Goal: Check status: Check status

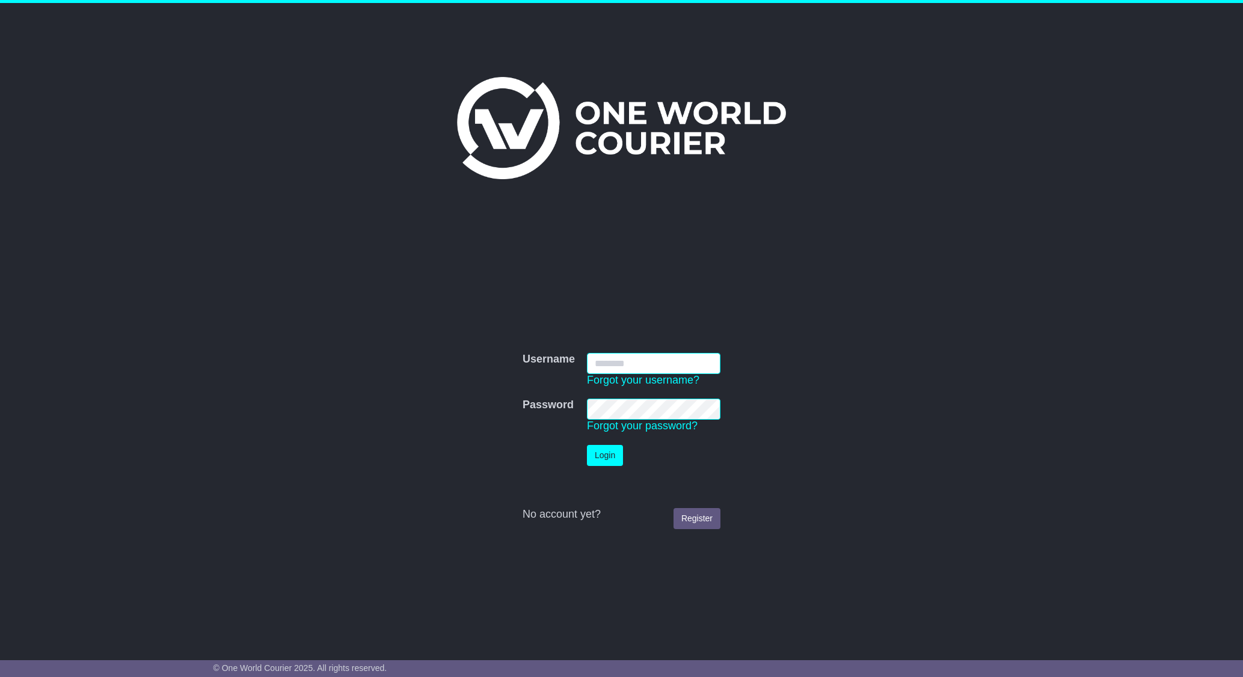
type input "**********"
click at [607, 446] on button "Login" at bounding box center [605, 455] width 36 height 21
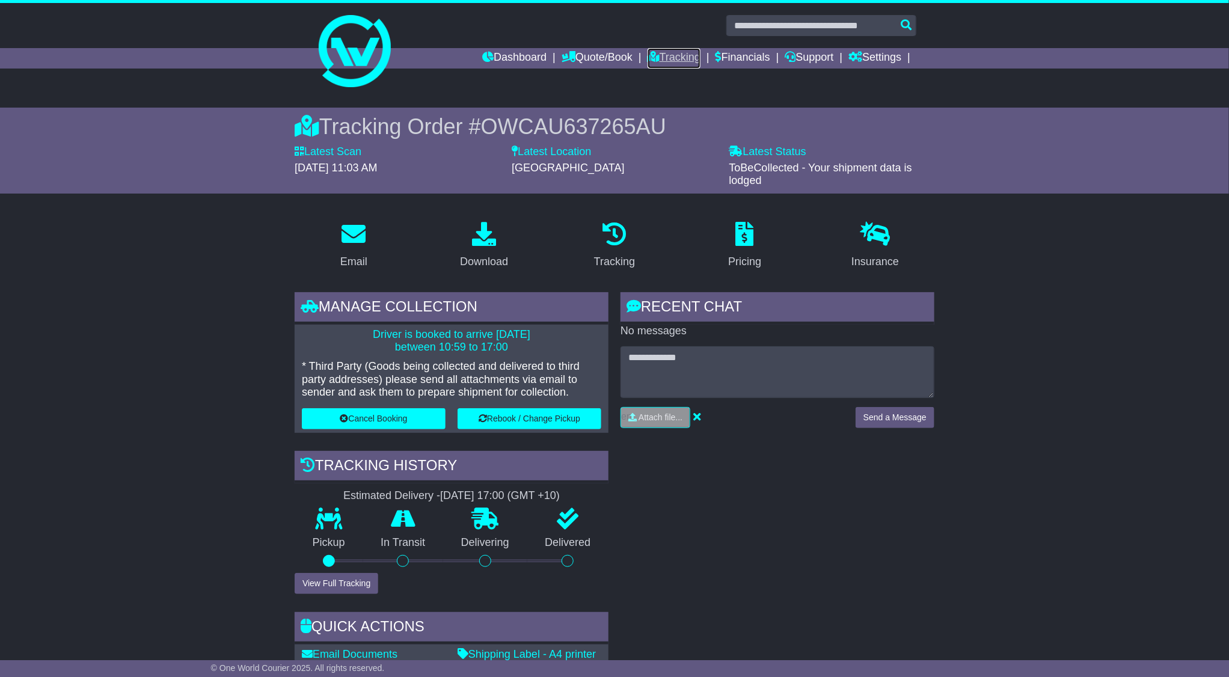
click at [677, 57] on link "Tracking" at bounding box center [674, 58] width 53 height 20
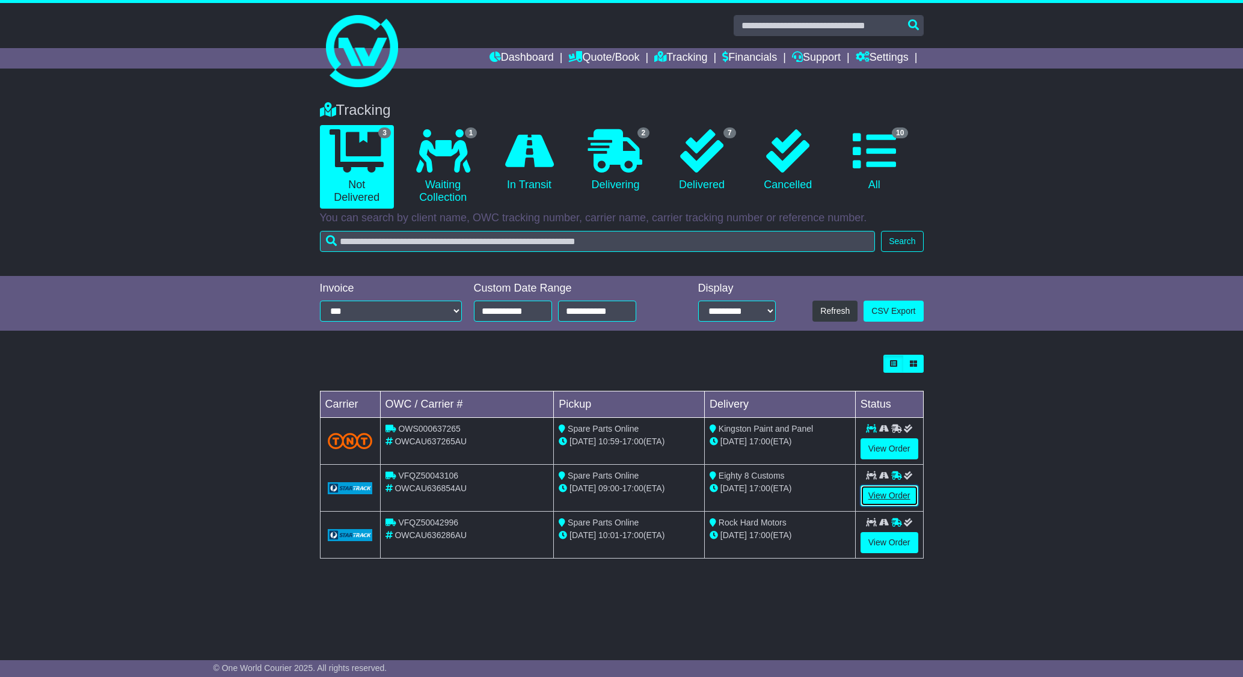
click at [892, 492] on link "View Order" at bounding box center [889, 495] width 58 height 21
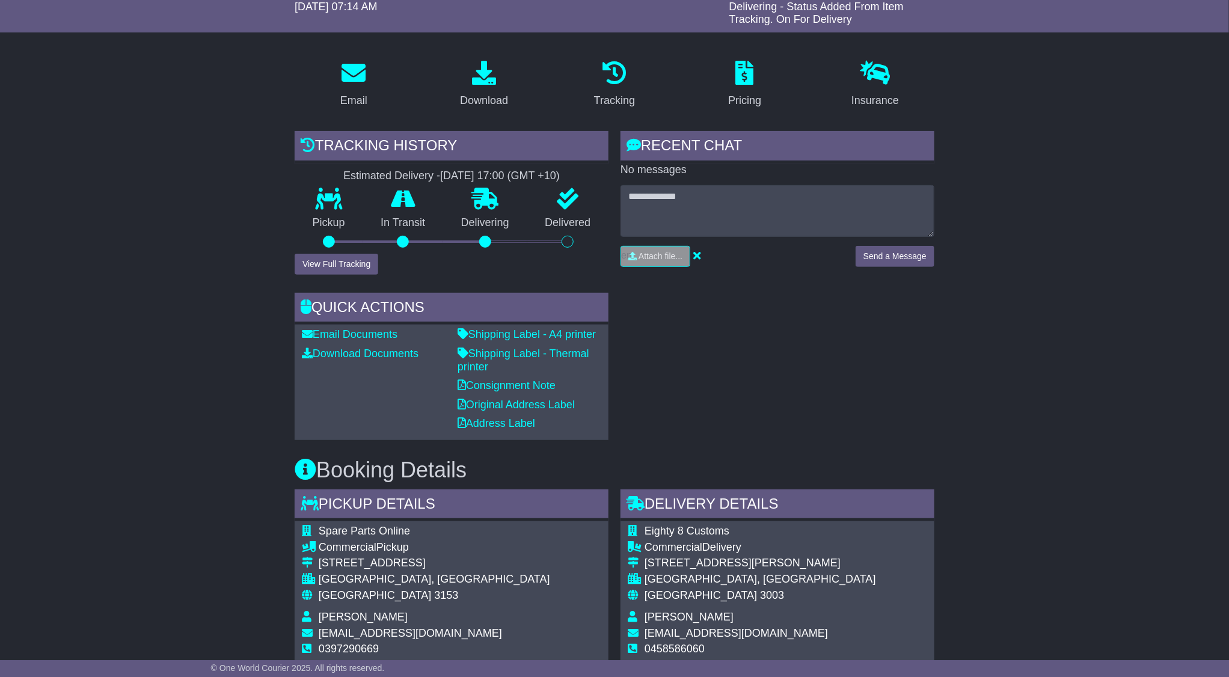
scroll to position [180, 0]
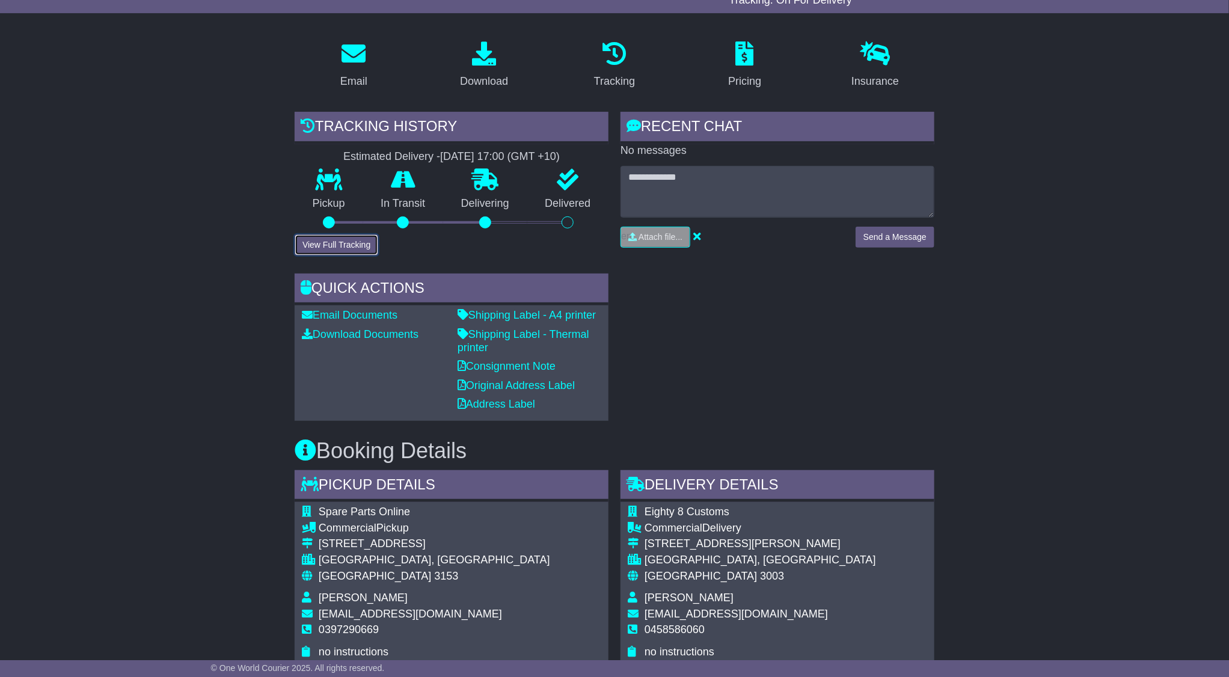
click at [325, 237] on button "View Full Tracking" at bounding box center [337, 244] width 84 height 21
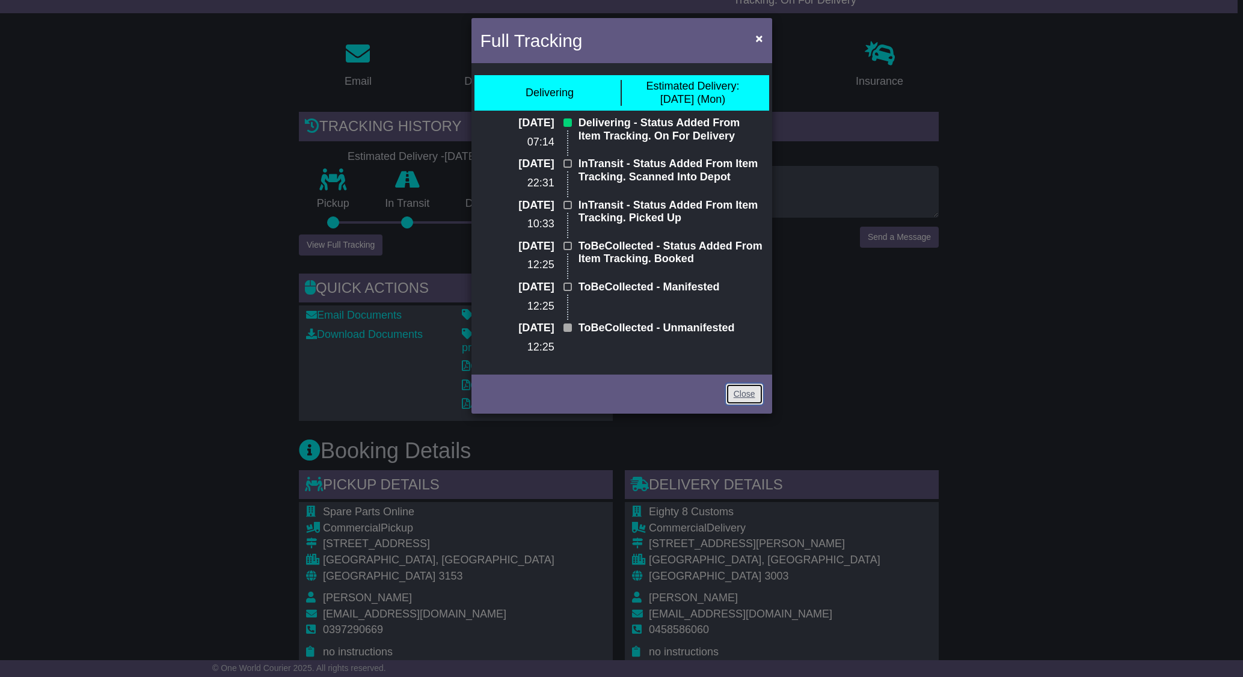
click at [756, 395] on link "Close" at bounding box center [744, 394] width 37 height 21
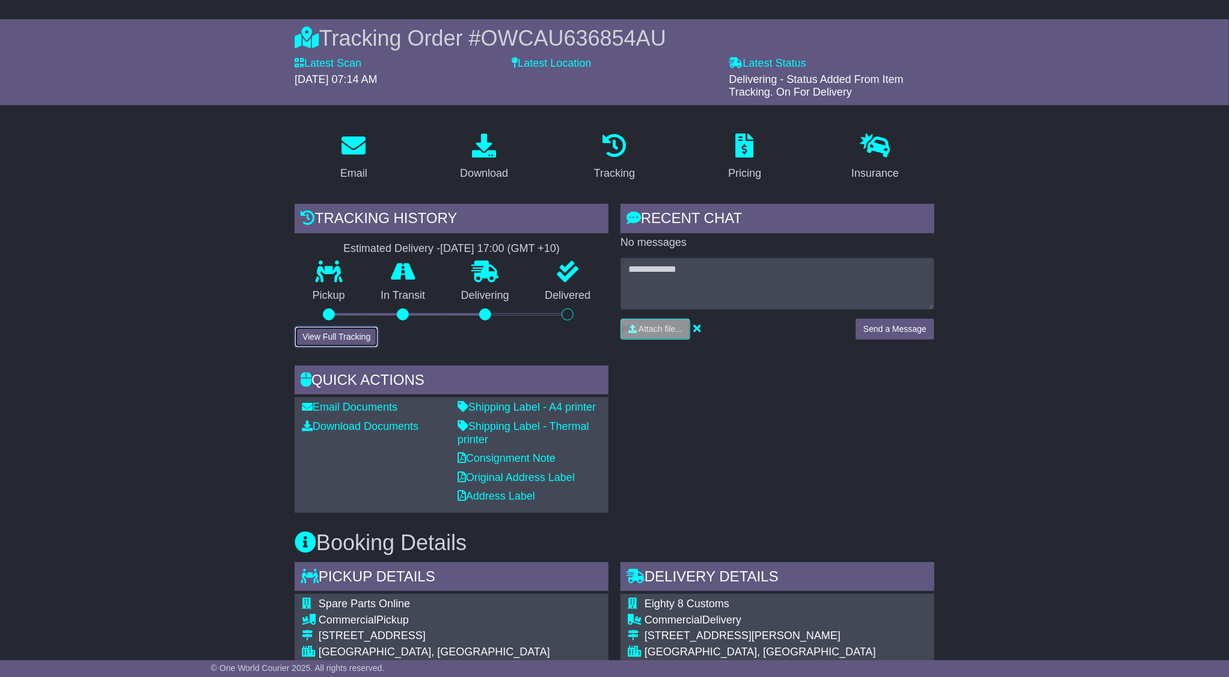
scroll to position [0, 0]
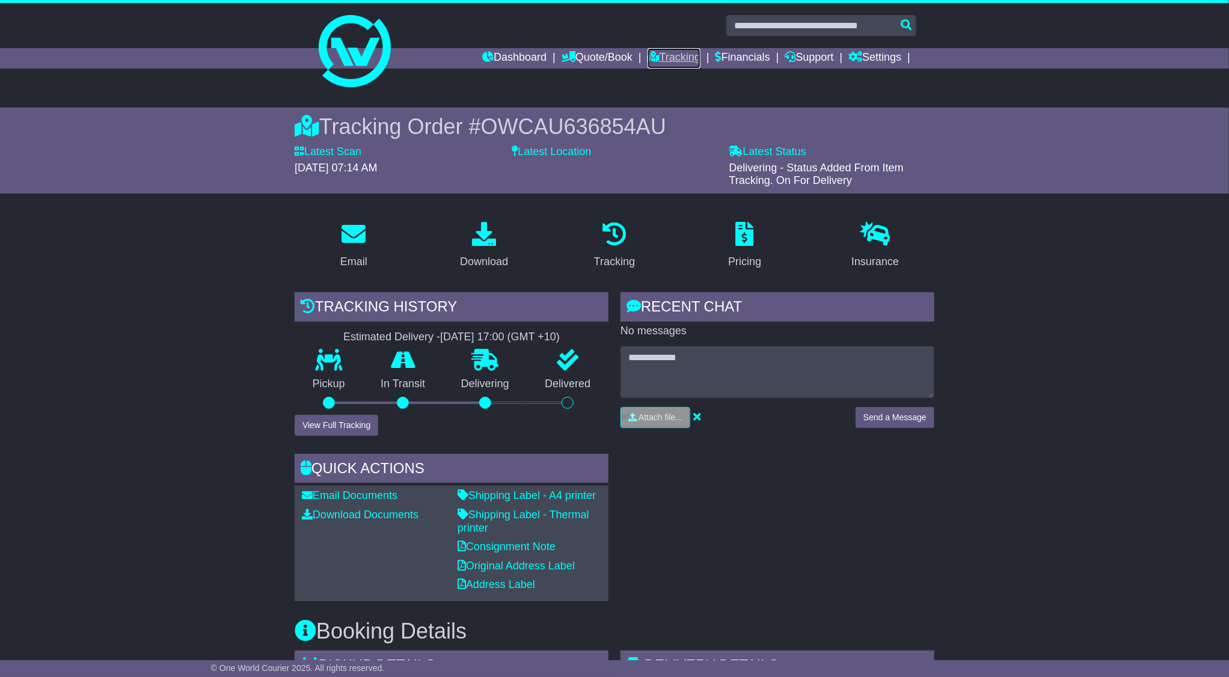
click at [654, 58] on link "Tracking" at bounding box center [674, 58] width 53 height 20
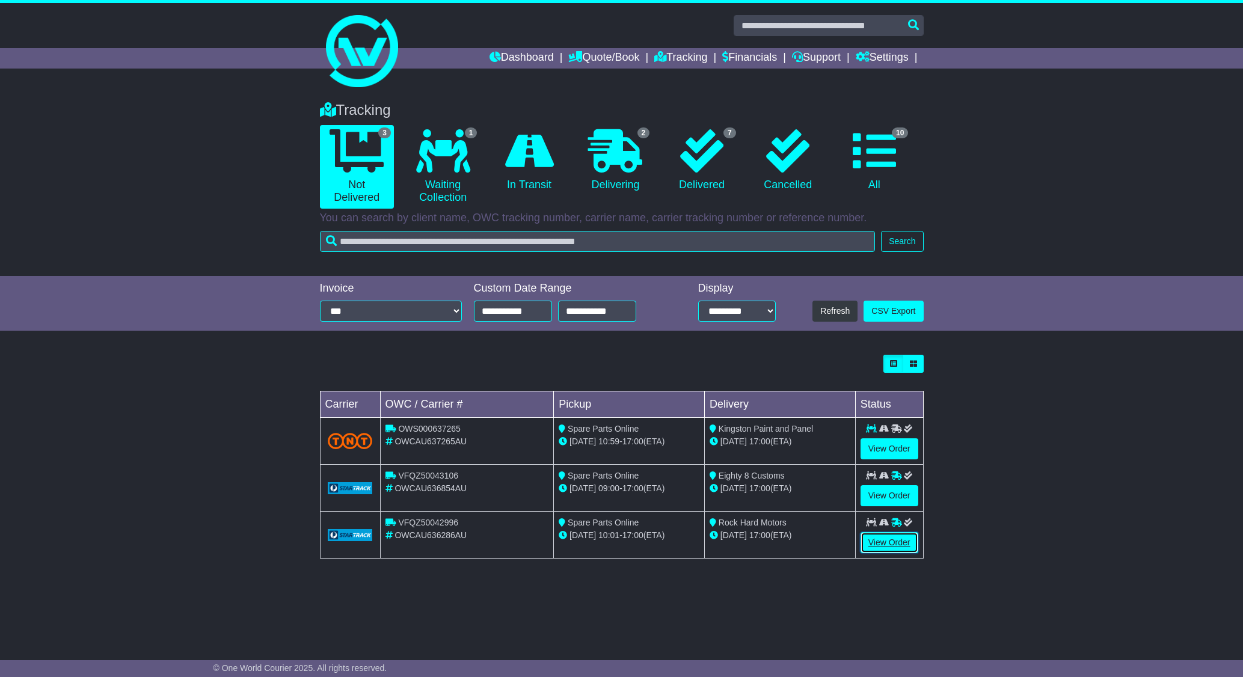
click at [891, 548] on link "View Order" at bounding box center [889, 542] width 58 height 21
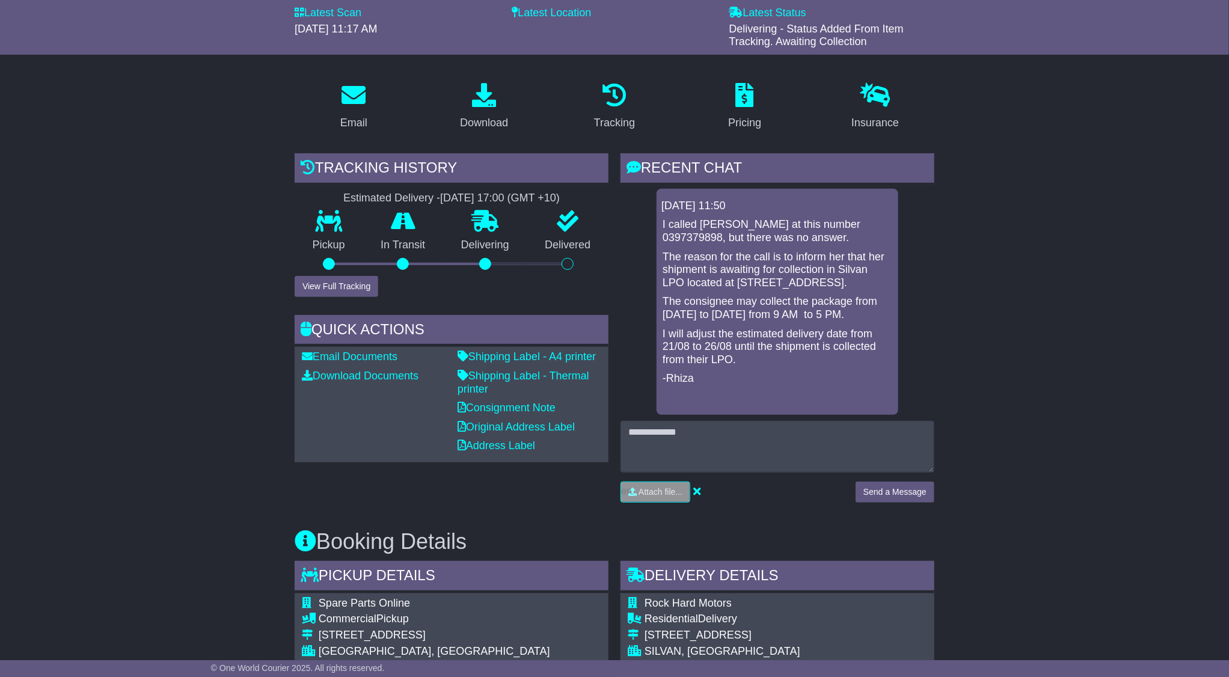
scroll to position [90, 0]
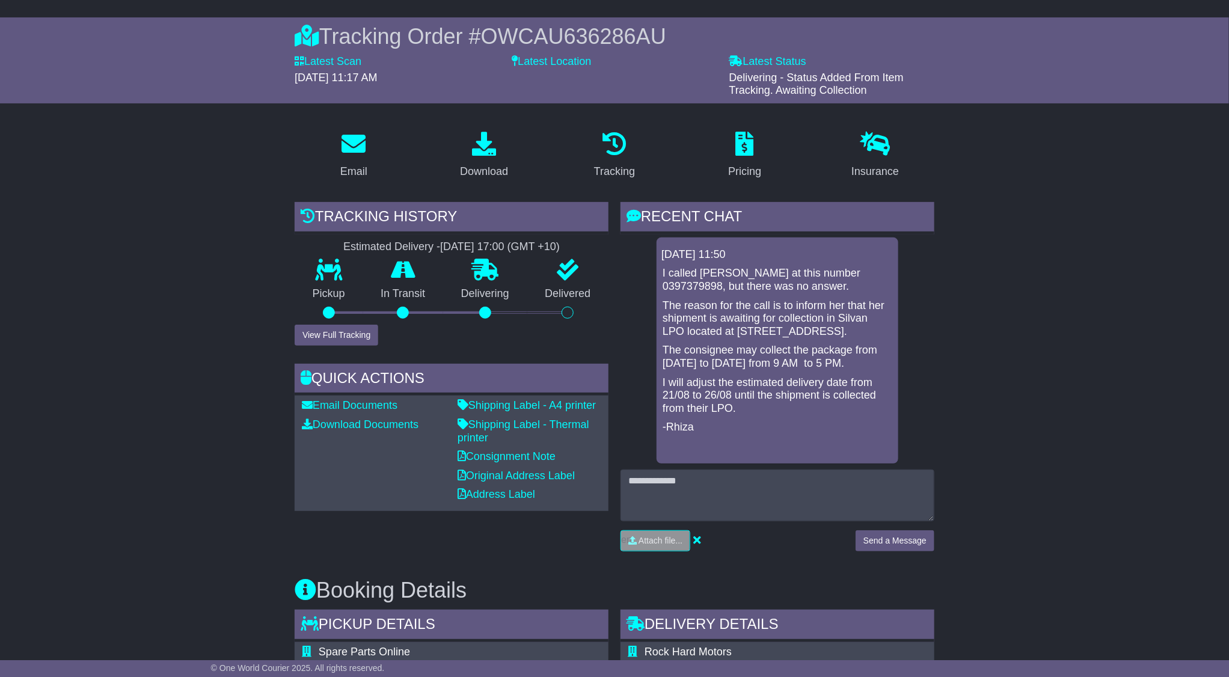
click at [610, 159] on link "Tracking" at bounding box center [614, 155] width 57 height 57
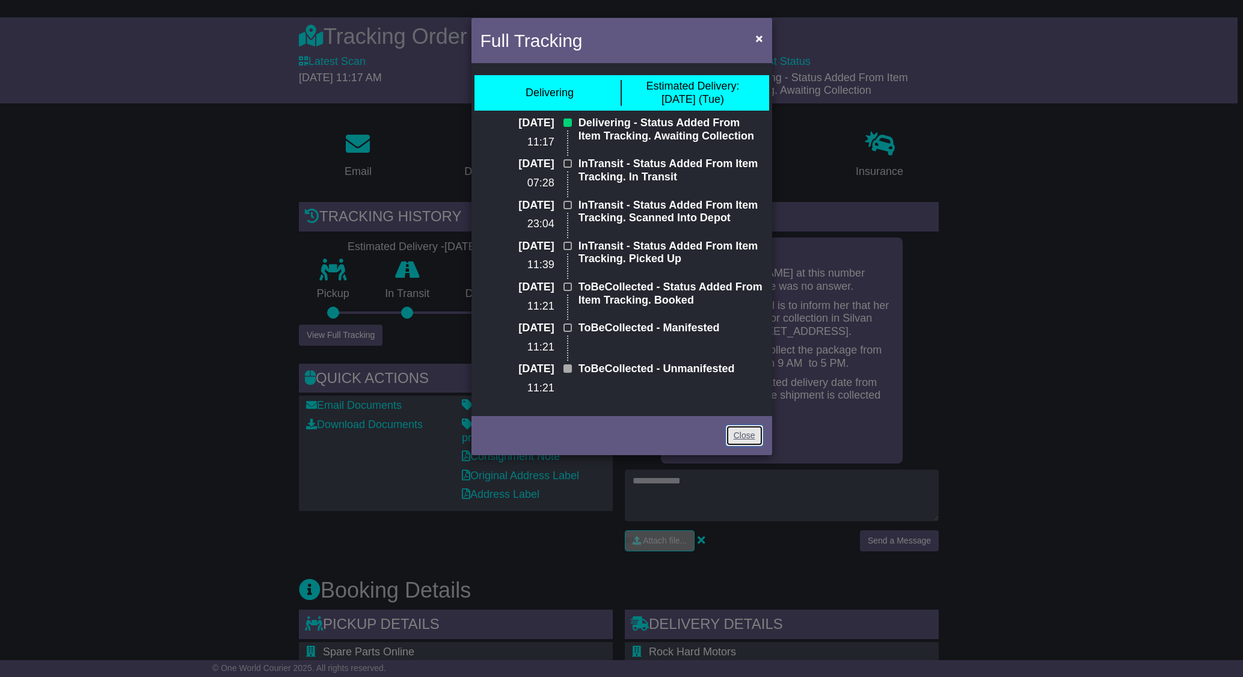
click at [734, 431] on link "Close" at bounding box center [744, 435] width 37 height 21
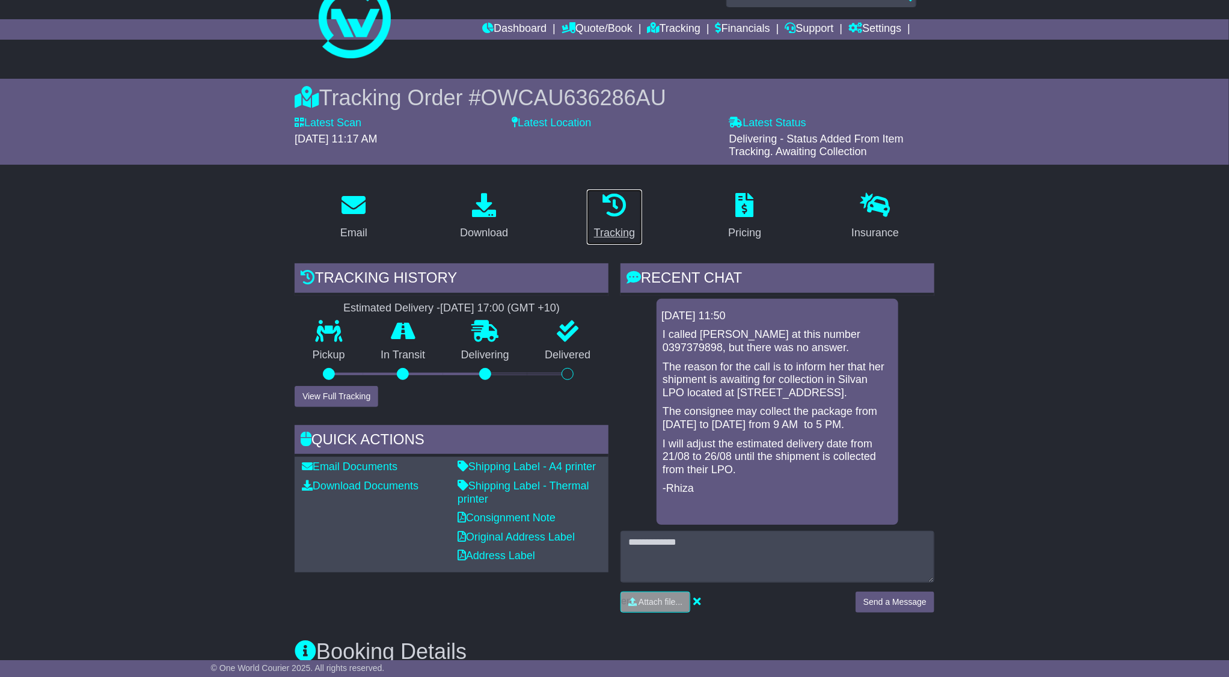
scroll to position [0, 0]
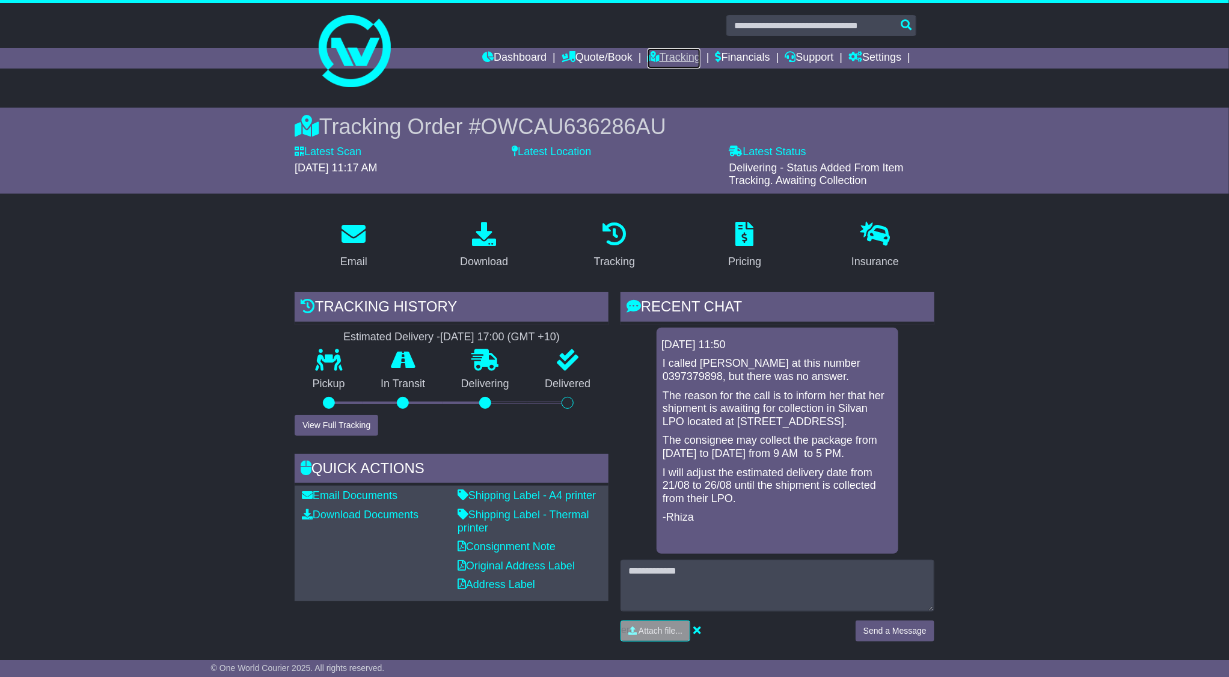
click at [668, 51] on link "Tracking" at bounding box center [674, 58] width 53 height 20
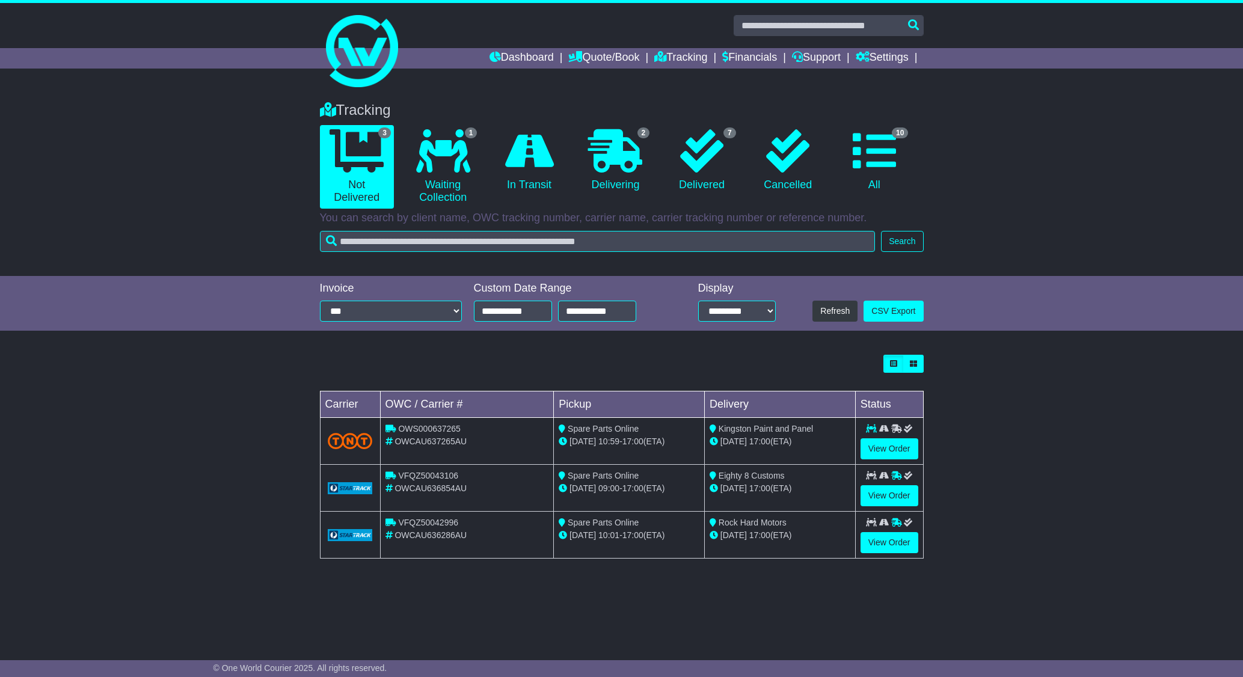
click at [1019, 361] on div "Loading... No bookings found Carrier OWC / Carrier # Pickup Delivery Status OWS…" at bounding box center [621, 463] width 1243 height 228
click at [1034, 172] on div "Tracking 3 Not Delivered 1 Waiting Collection 0 In Transit 2 Delivering 7" at bounding box center [621, 183] width 1243 height 186
click at [893, 503] on link "View Order" at bounding box center [889, 495] width 58 height 21
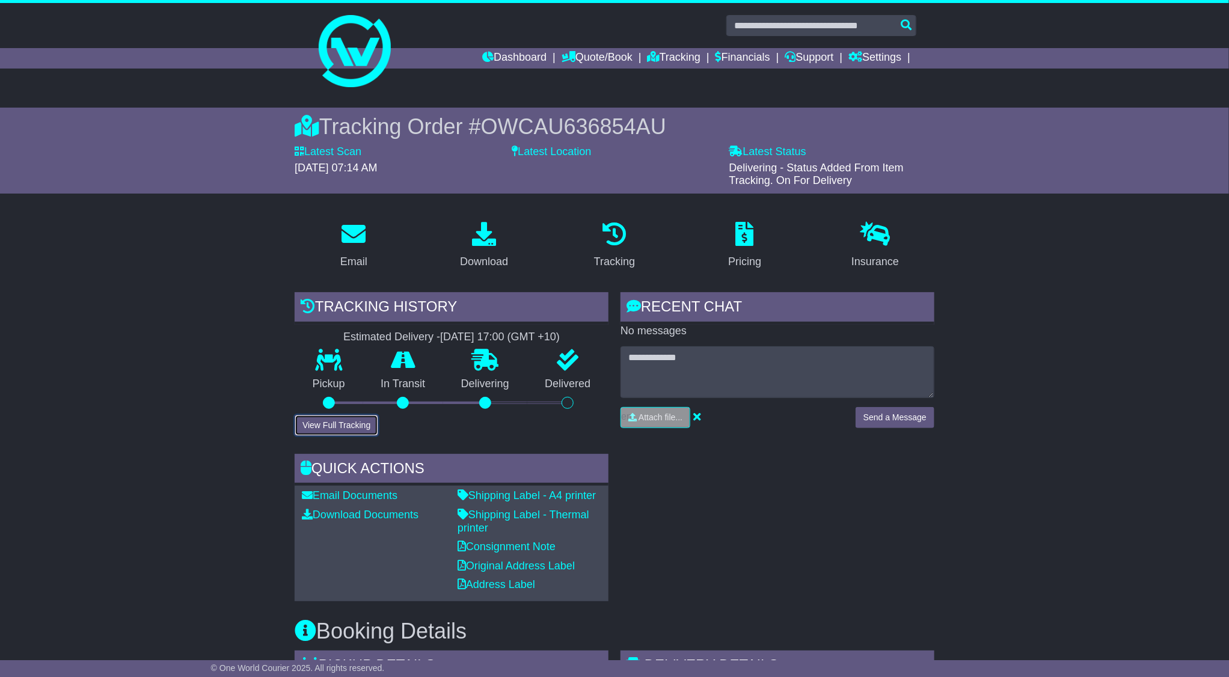
click at [340, 422] on button "View Full Tracking" at bounding box center [337, 425] width 84 height 21
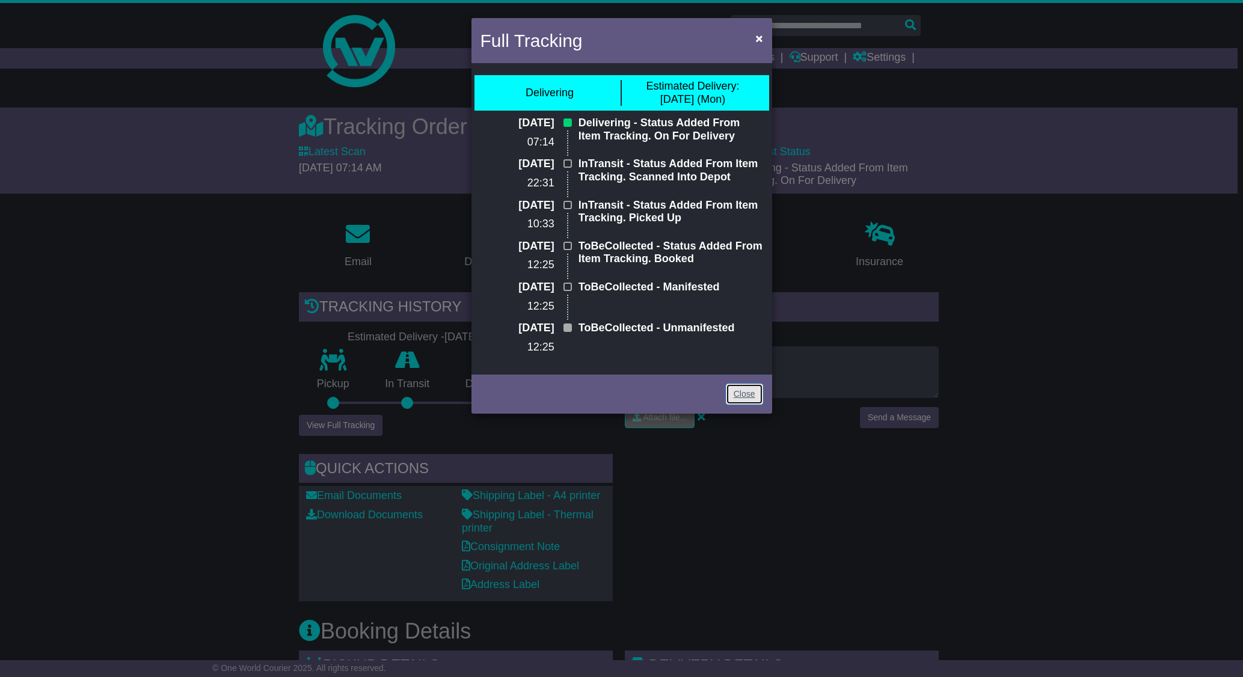
click at [742, 403] on link "Close" at bounding box center [744, 394] width 37 height 21
